Goal: Complete application form: Complete application form

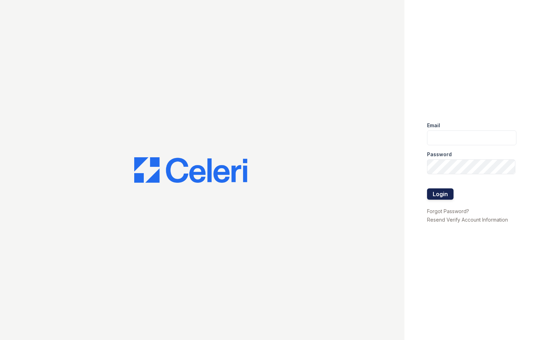
type input "[EMAIL_ADDRESS][DOMAIN_NAME]"
click at [438, 192] on button "Login" at bounding box center [440, 193] width 26 height 11
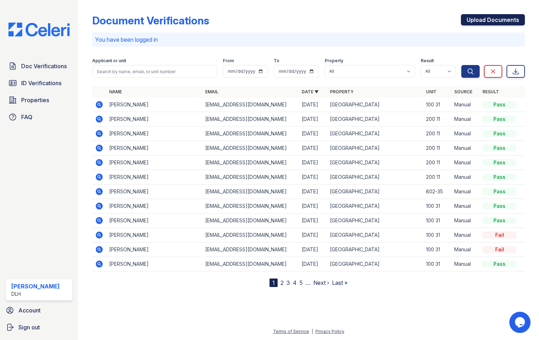
click at [490, 17] on link "Upload Documents" at bounding box center [493, 19] width 64 height 11
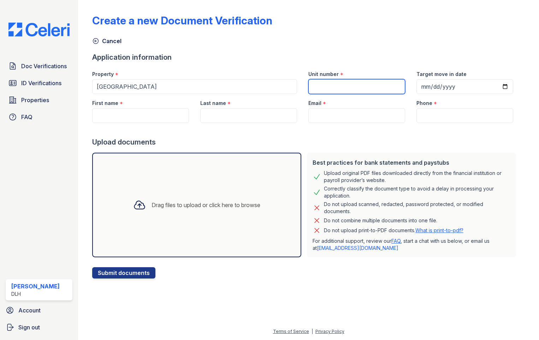
click at [347, 90] on input "Unit number" at bounding box center [356, 86] width 97 height 15
type input "100 31"
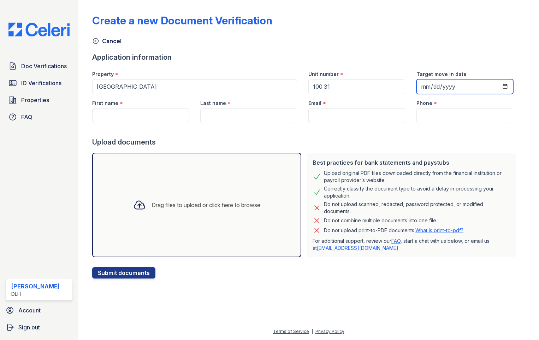
click at [494, 87] on input "Target move in date" at bounding box center [464, 86] width 97 height 15
click at [497, 86] on input "Target move in date" at bounding box center [464, 86] width 97 height 15
type input "[DATE]"
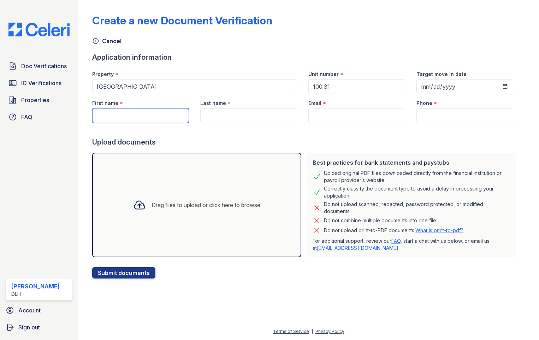
click at [165, 119] on input "First name" at bounding box center [140, 115] width 97 height 15
type input "Aniyah"
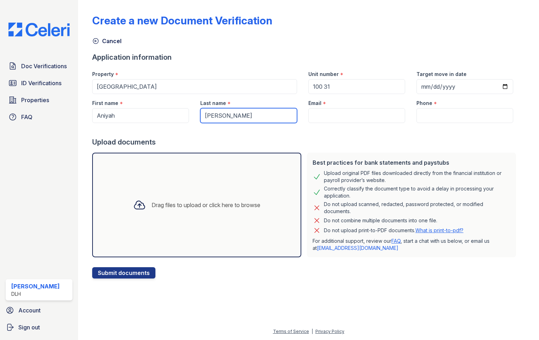
type input "[PERSON_NAME]"
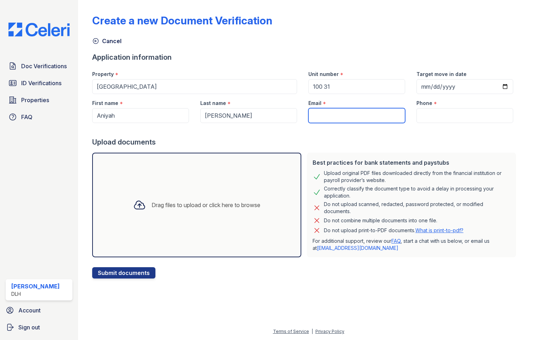
click at [338, 120] on input "Email" at bounding box center [356, 115] width 97 height 15
type input "[EMAIL_ADDRESS][DOMAIN_NAME]"
type input "3154784600"
click at [165, 206] on div "Drag files to upload or click here to browse" at bounding box center [205, 205] width 109 height 8
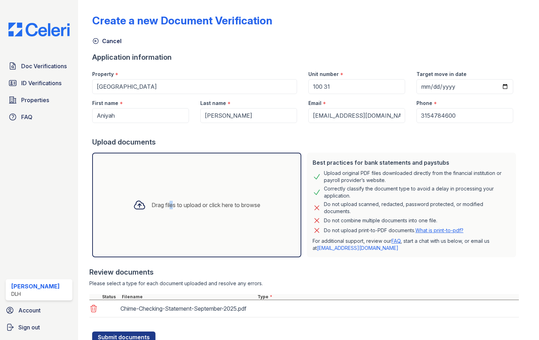
scroll to position [35, 0]
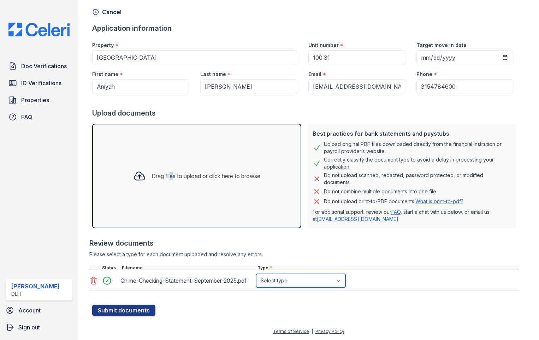
click at [294, 280] on select "Select type Paystub Bank Statement Offer Letter Tax Documents Benefit Award Let…" at bounding box center [300, 280] width 89 height 13
select select "bank_statement"
click at [256, 274] on select "Select type Paystub Bank Statement Offer Letter Tax Documents Benefit Award Let…" at bounding box center [300, 280] width 89 height 13
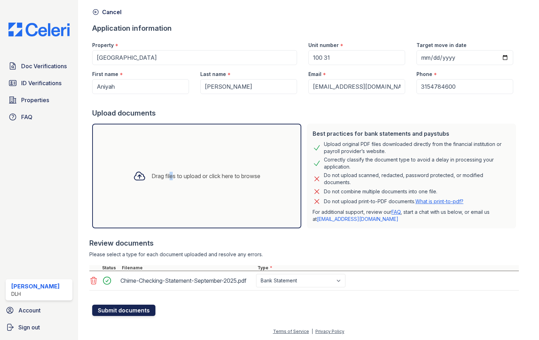
click at [103, 313] on button "Submit documents" at bounding box center [123, 309] width 63 height 11
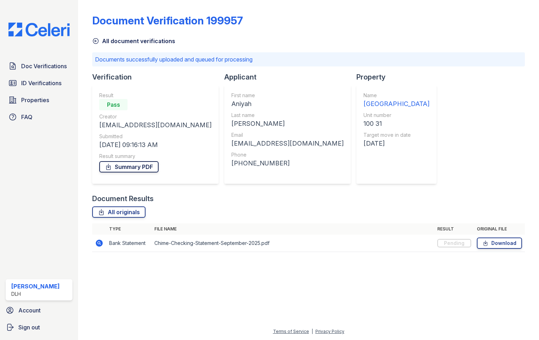
click at [131, 167] on link "Summary PDF" at bounding box center [128, 166] width 59 height 11
